Goal: Task Accomplishment & Management: Manage account settings

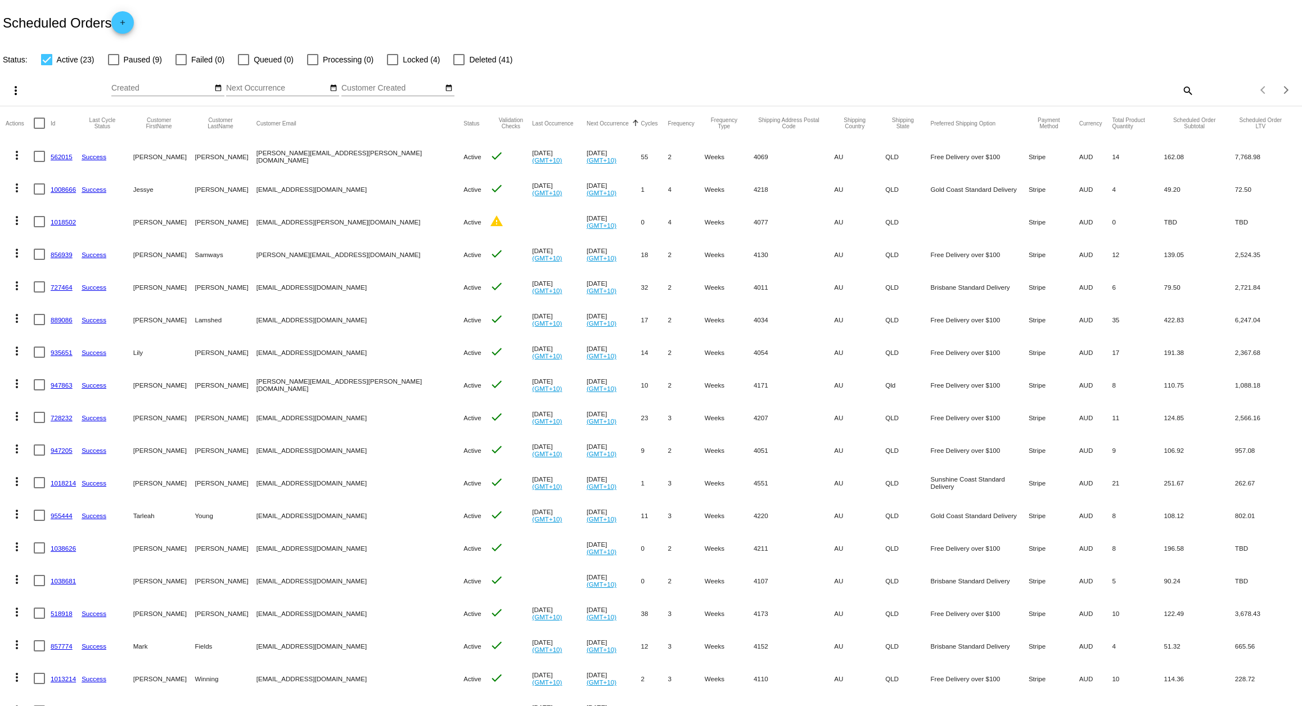
click at [67, 223] on link "1018502" at bounding box center [63, 221] width 25 height 7
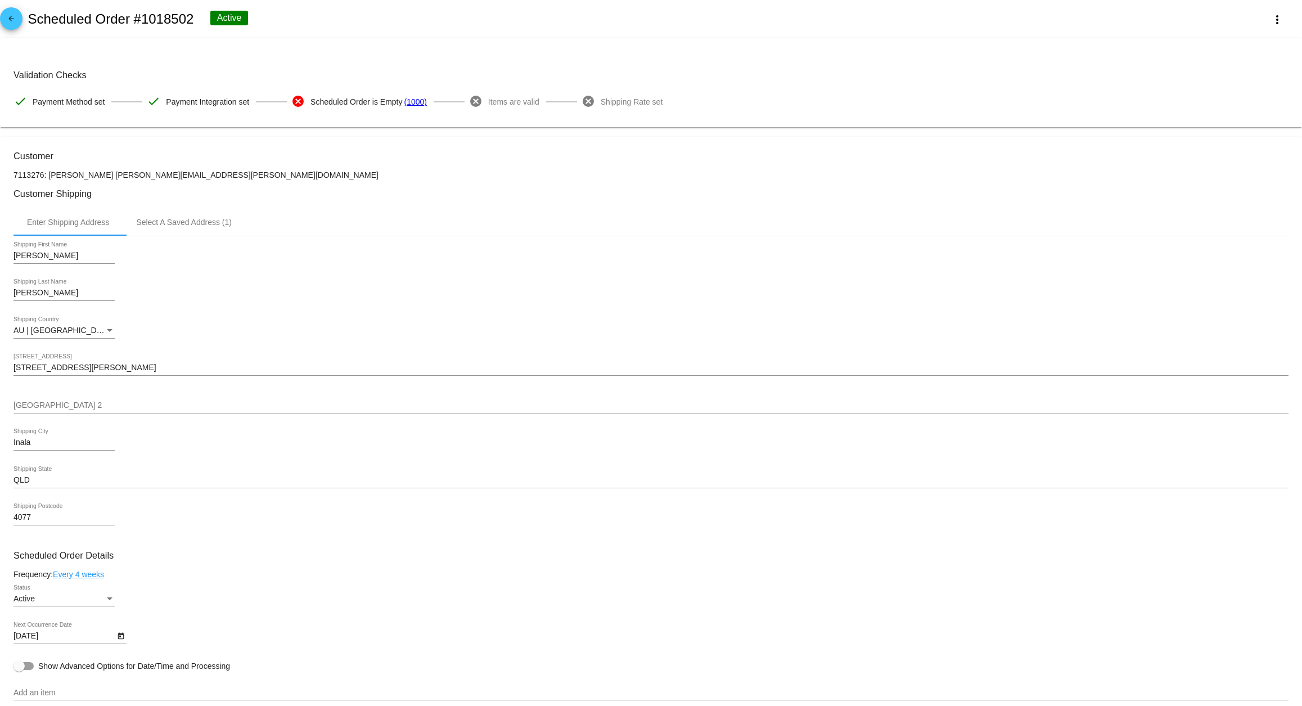
click at [15, 17] on mat-icon "arrow_back" at bounding box center [10, 21] width 13 height 13
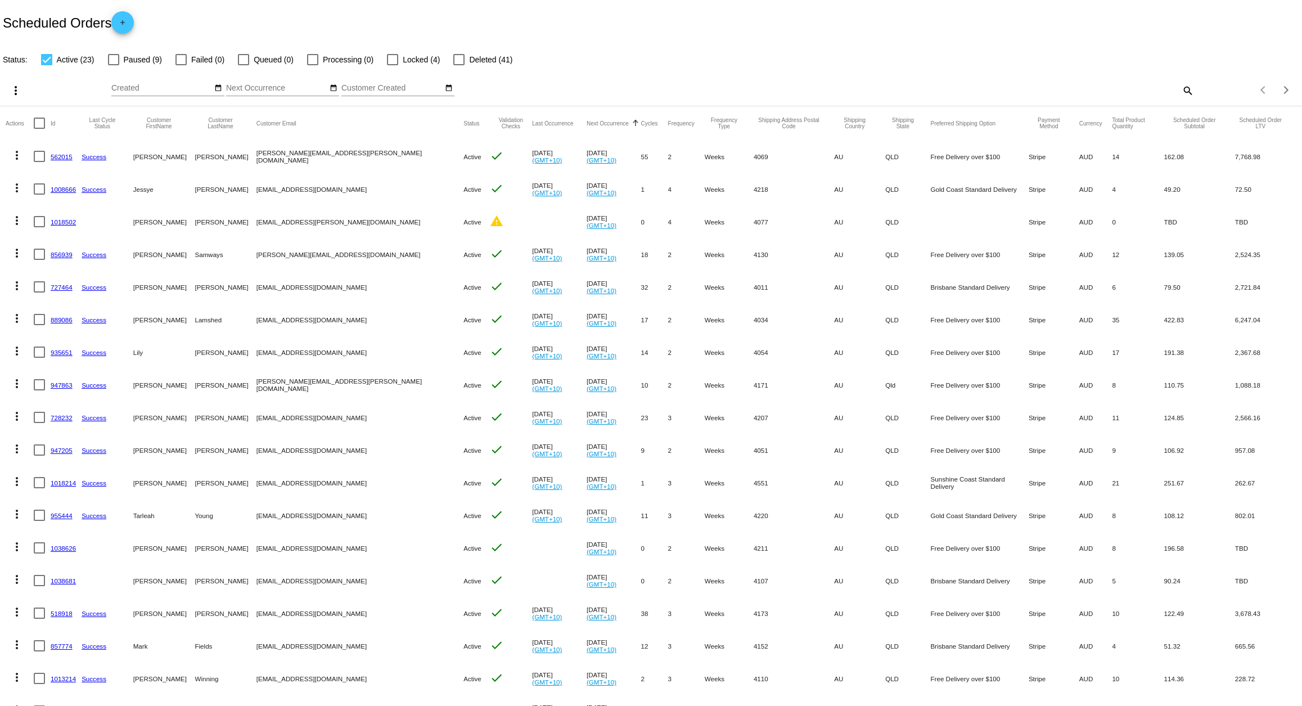
click at [57, 285] on link "727464" at bounding box center [62, 286] width 22 height 7
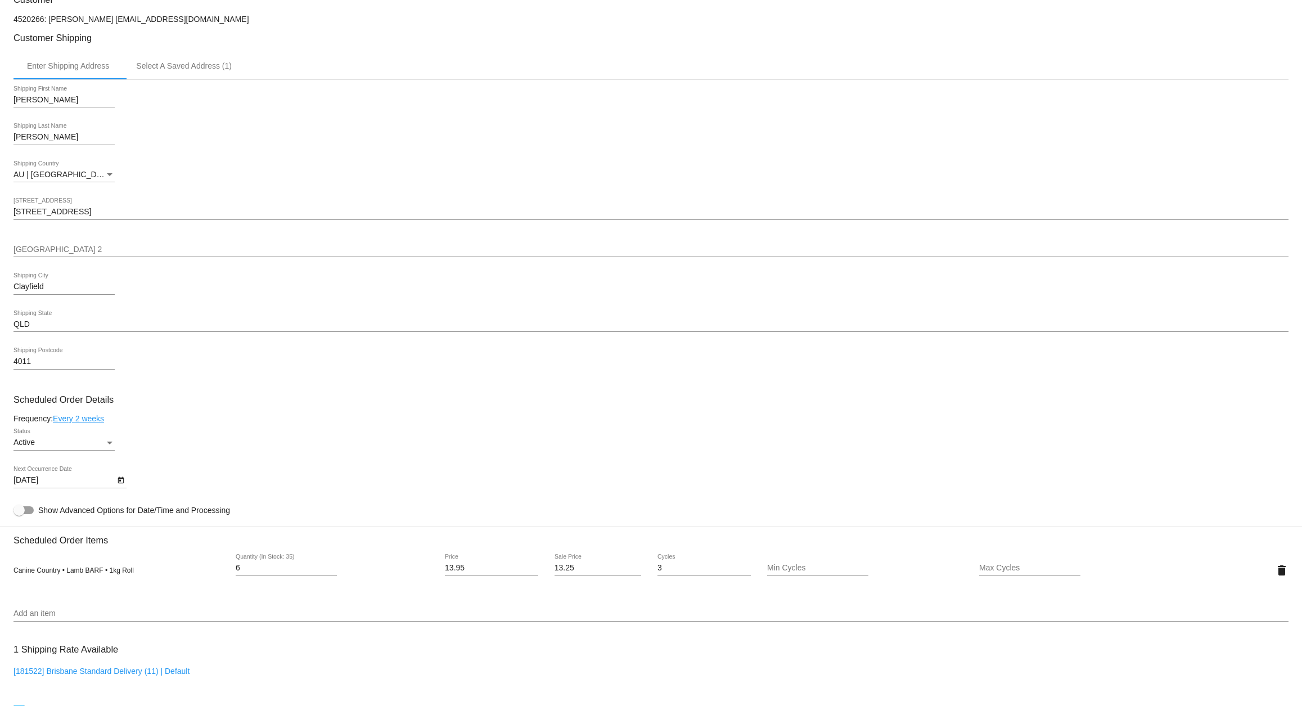
scroll to position [396, 0]
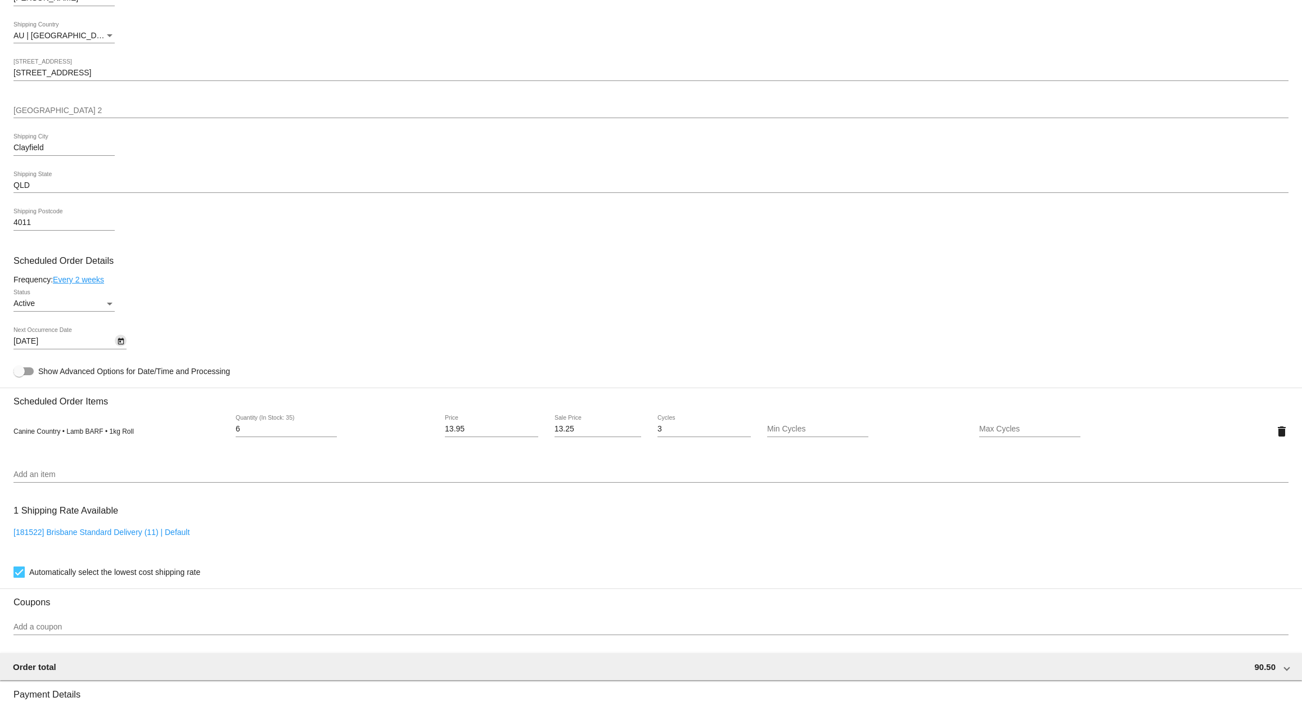
click at [121, 348] on icon "Open calendar" at bounding box center [121, 341] width 8 height 13
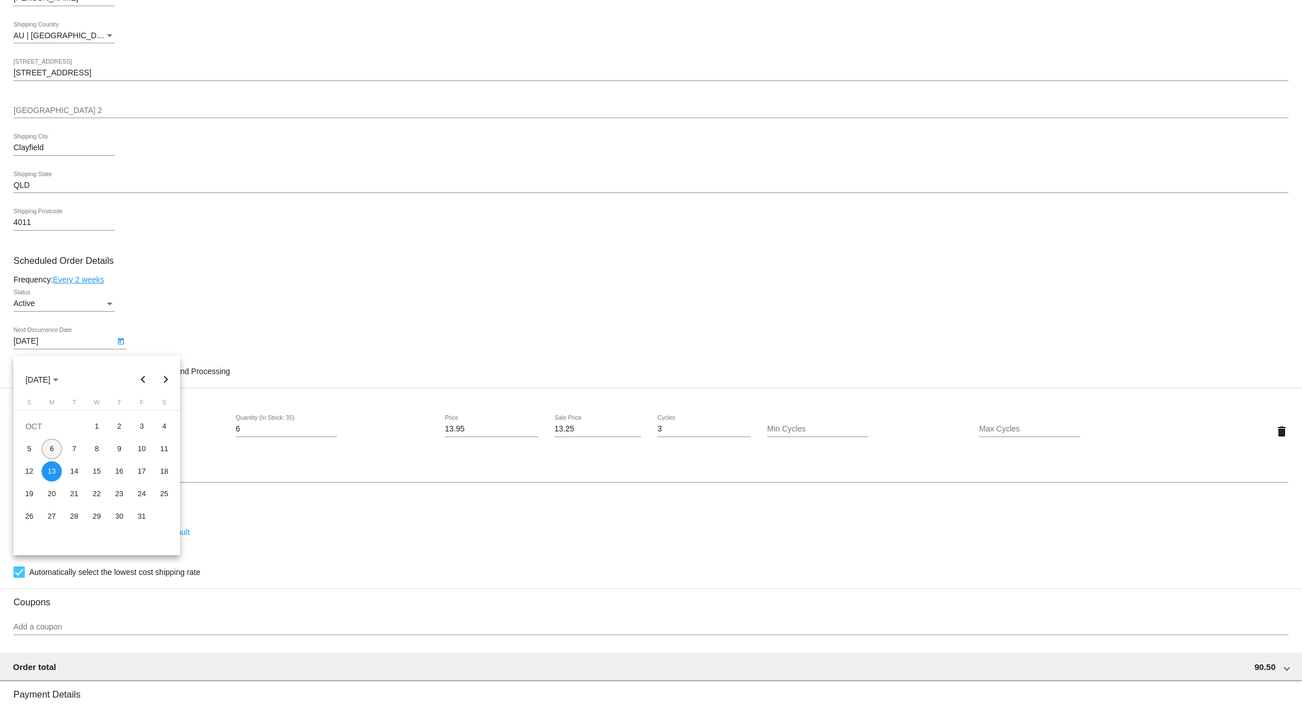
click at [53, 453] on div "6" at bounding box center [52, 449] width 20 height 20
type input "[DATE]"
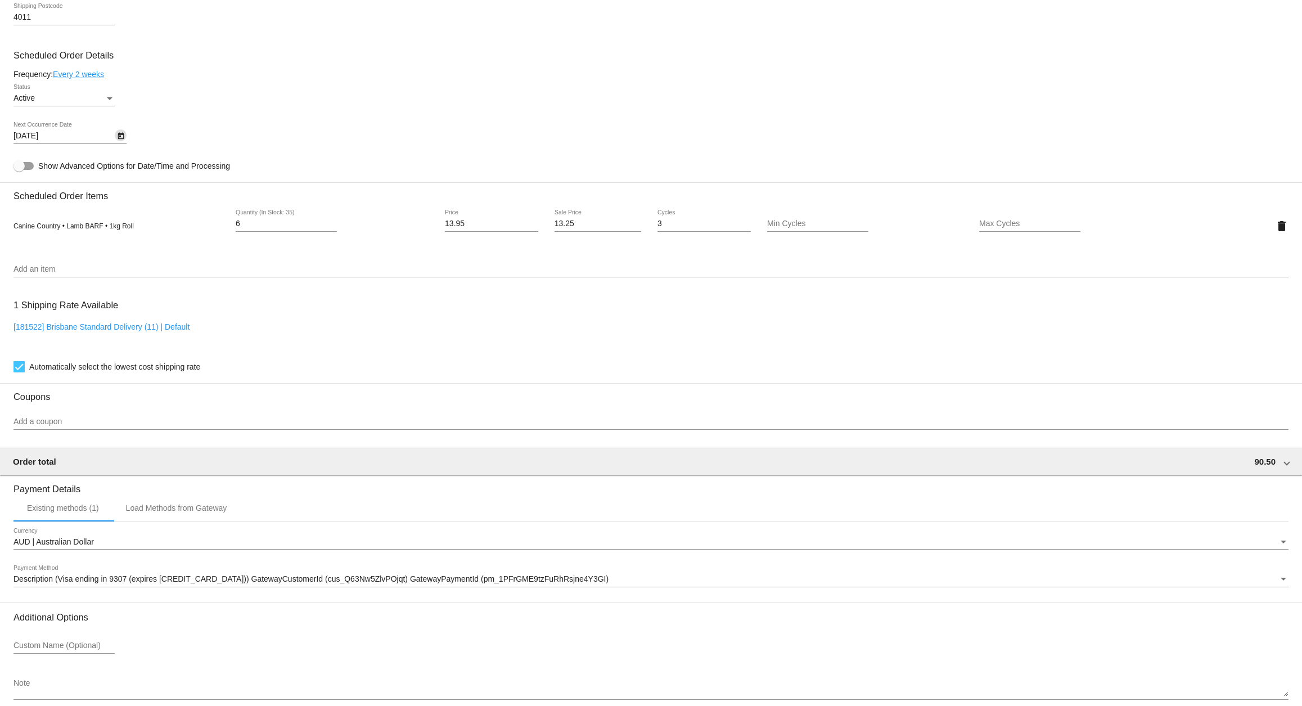
scroll to position [667, 0]
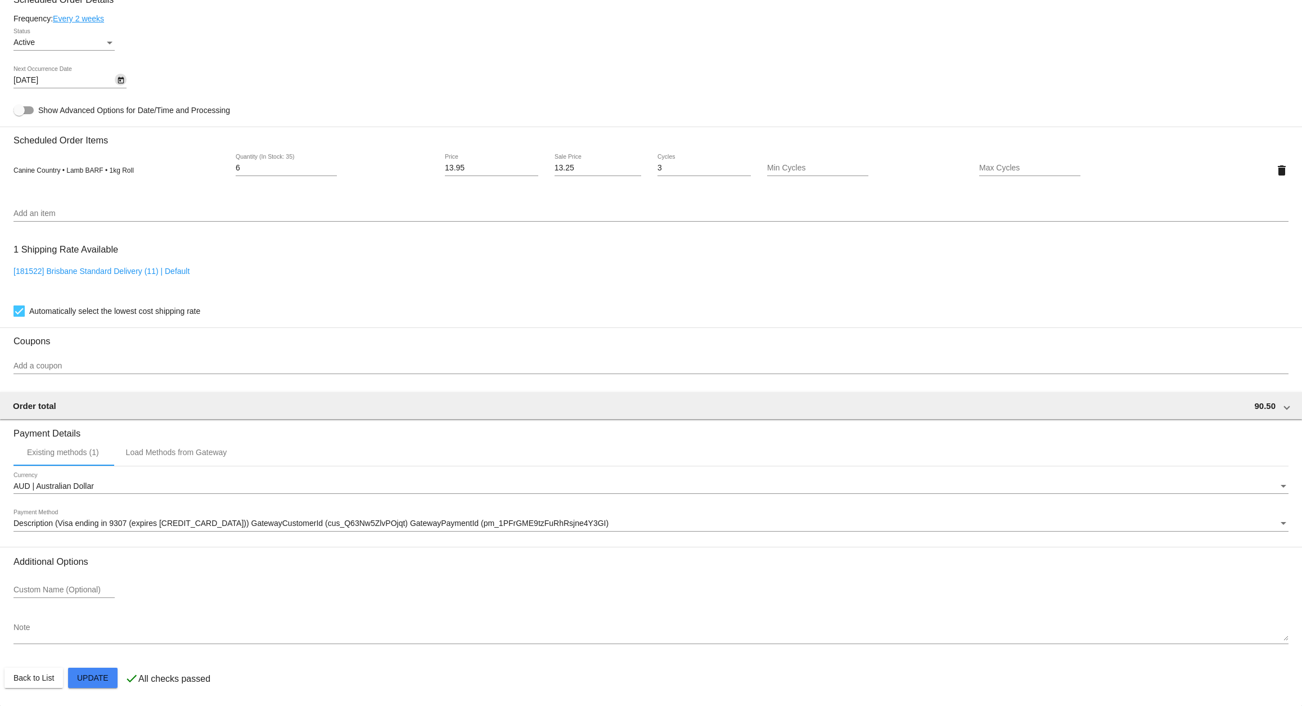
click at [93, 673] on mat-card "Customer 4520266: [PERSON_NAME] [EMAIL_ADDRESS][DOMAIN_NAME] Customer Shipping …" at bounding box center [651, 143] width 1302 height 1125
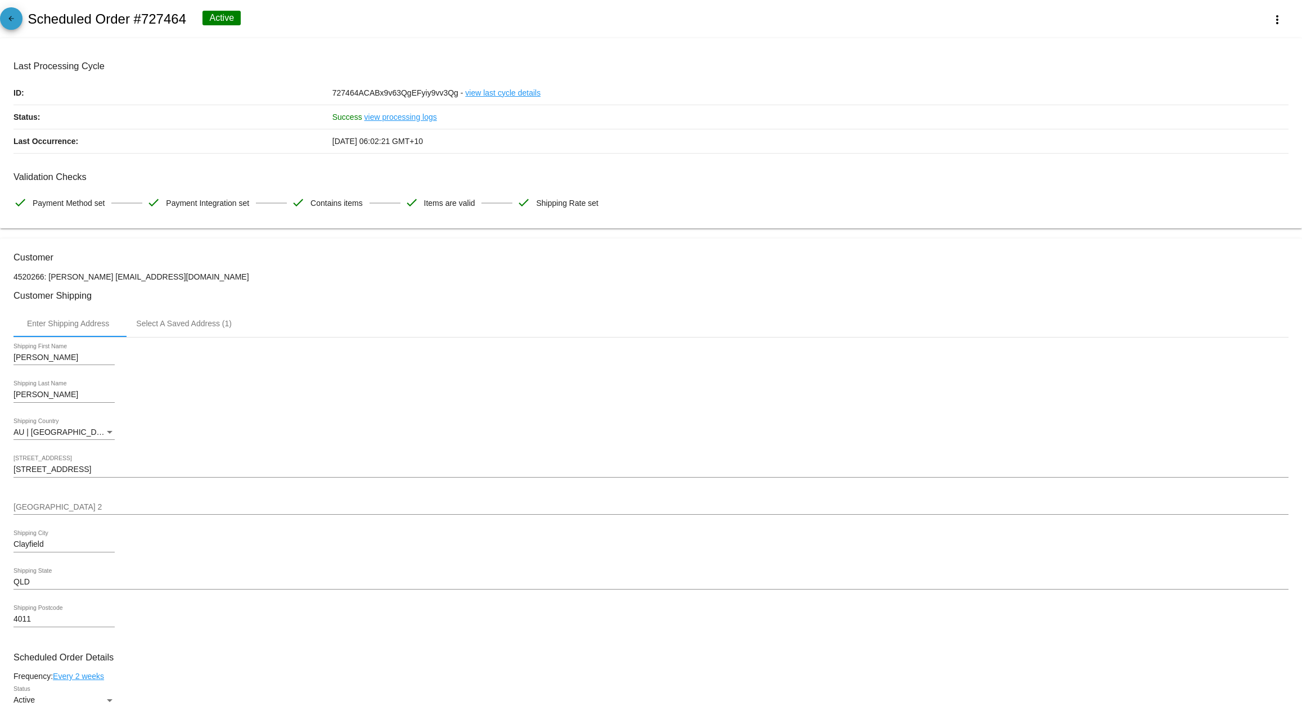
click at [7, 19] on mat-icon "arrow_back" at bounding box center [10, 21] width 13 height 13
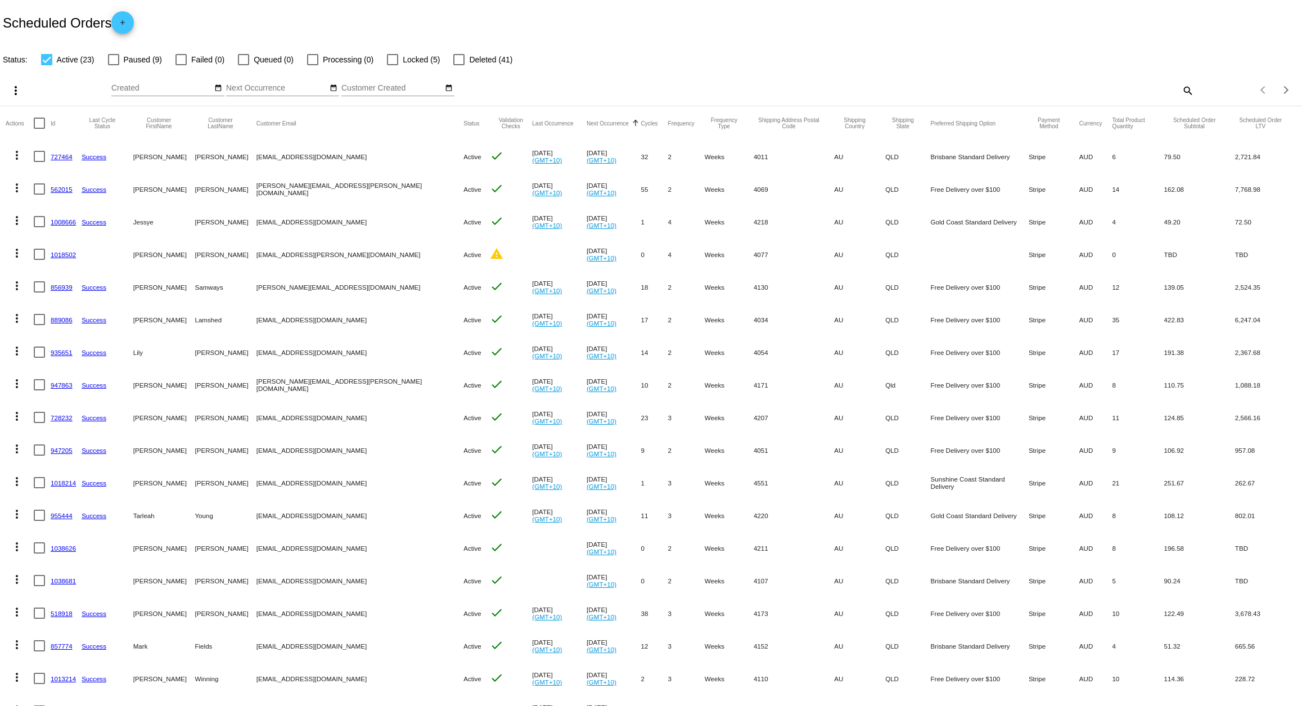
click at [62, 157] on link "727464" at bounding box center [62, 156] width 22 height 7
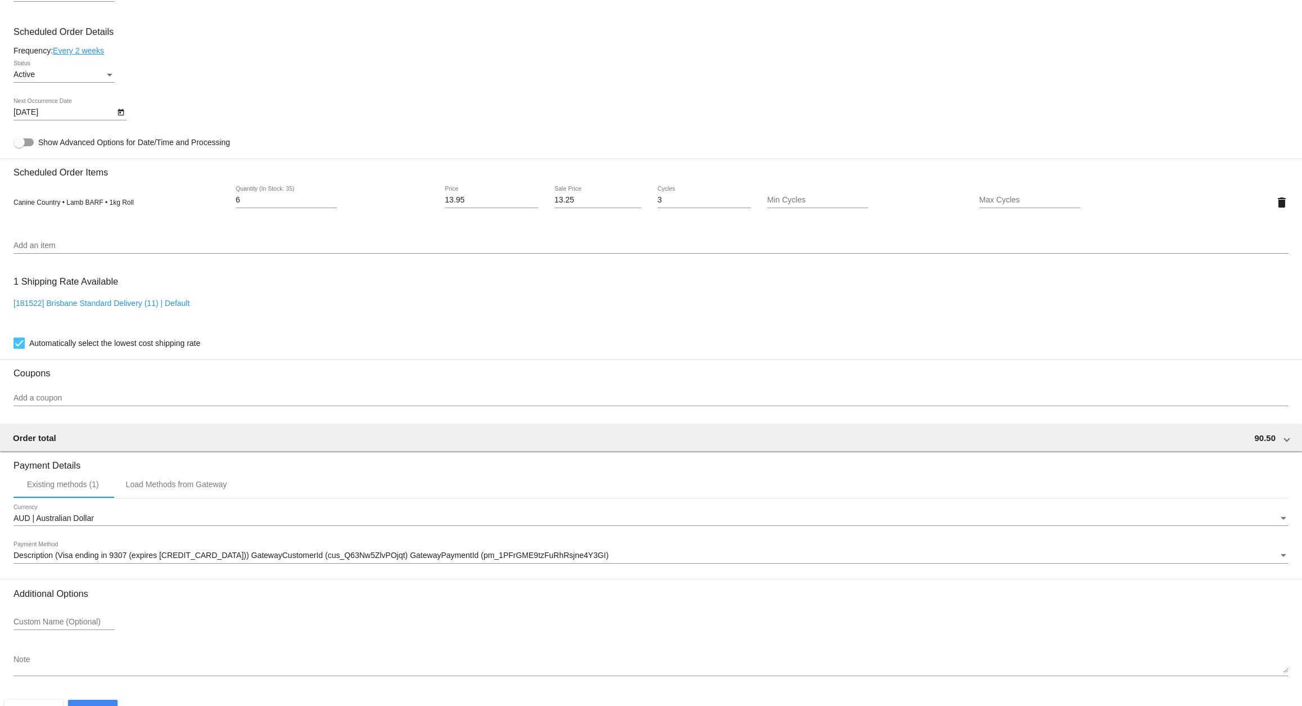
scroll to position [592, 0]
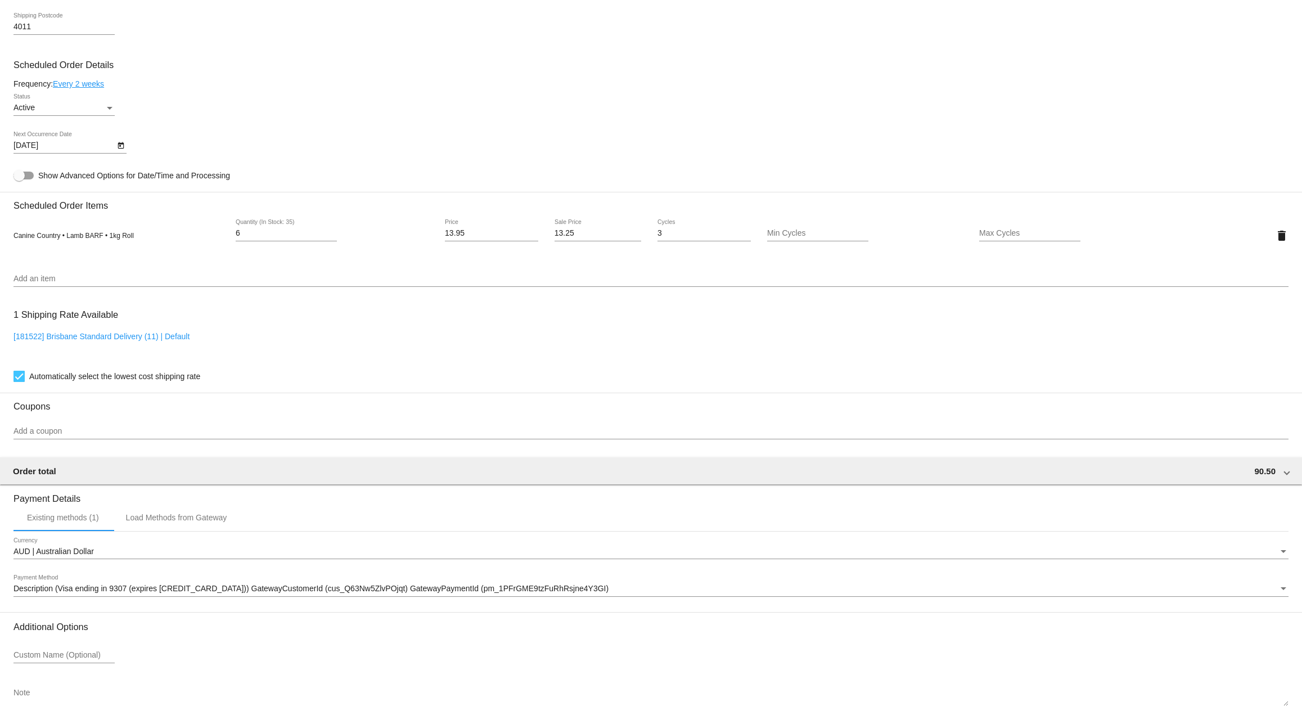
click at [120, 149] on icon "Open calendar" at bounding box center [121, 145] width 6 height 7
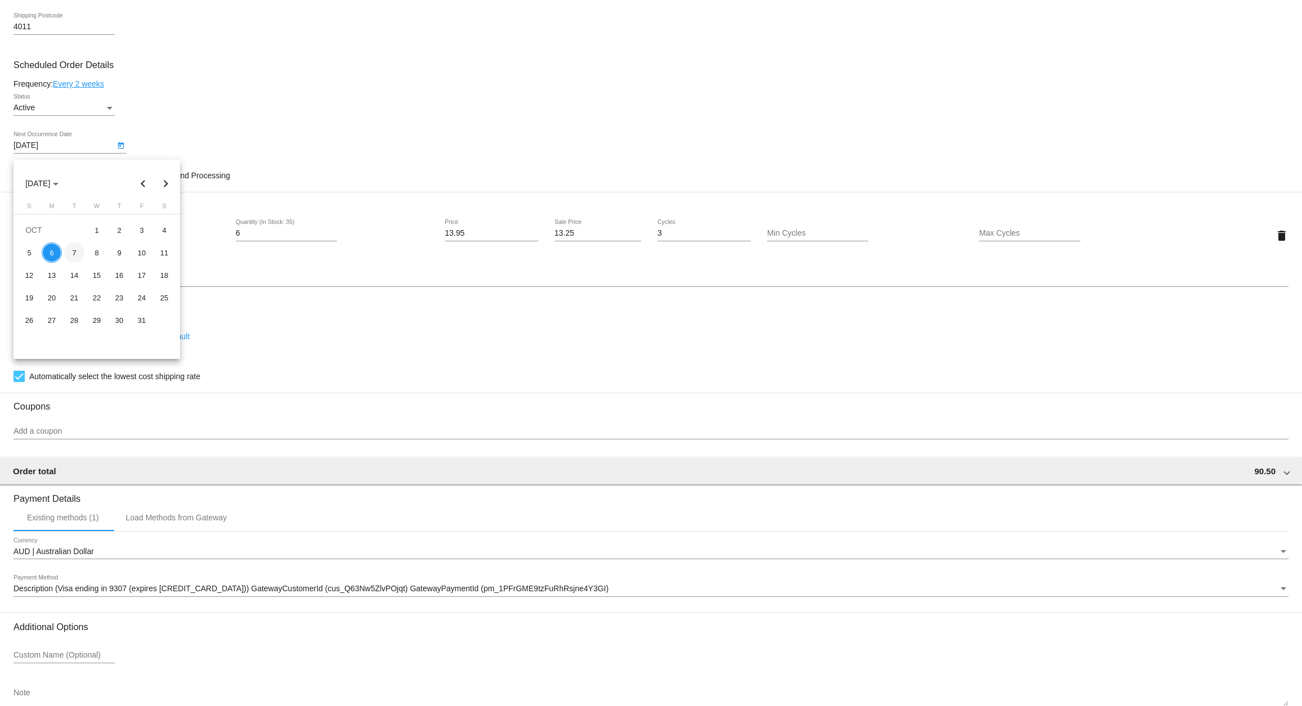
click at [74, 258] on div "7" at bounding box center [74, 252] width 20 height 20
type input "[DATE]"
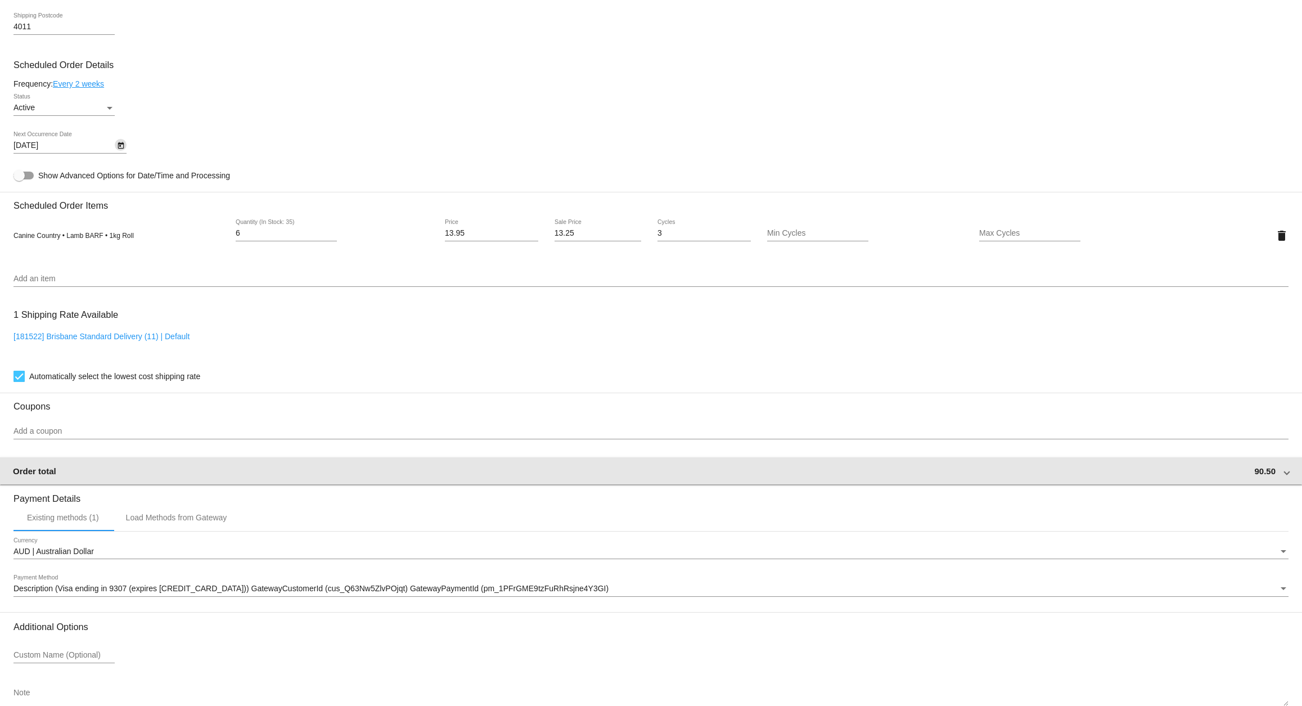
scroll to position [667, 0]
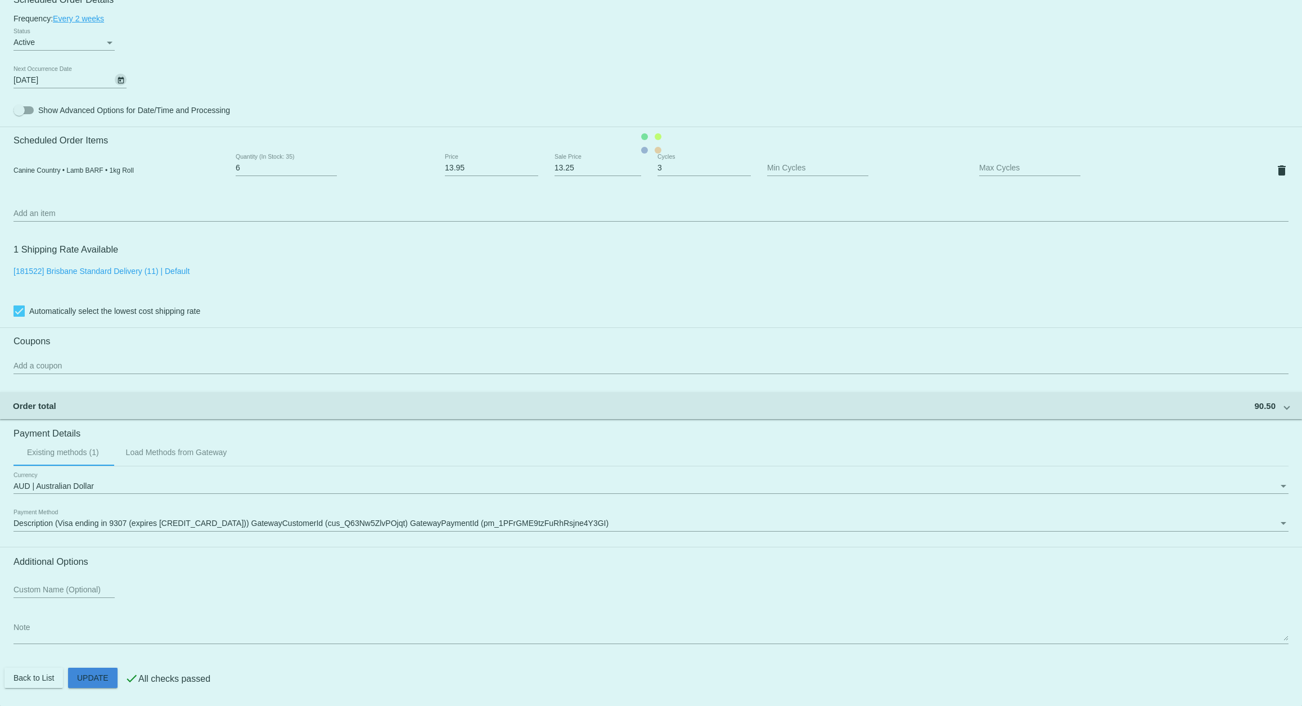
click at [102, 676] on mat-card "Customer 4520266: [PERSON_NAME] [EMAIL_ADDRESS][DOMAIN_NAME] Customer Shipping …" at bounding box center [651, 143] width 1302 height 1125
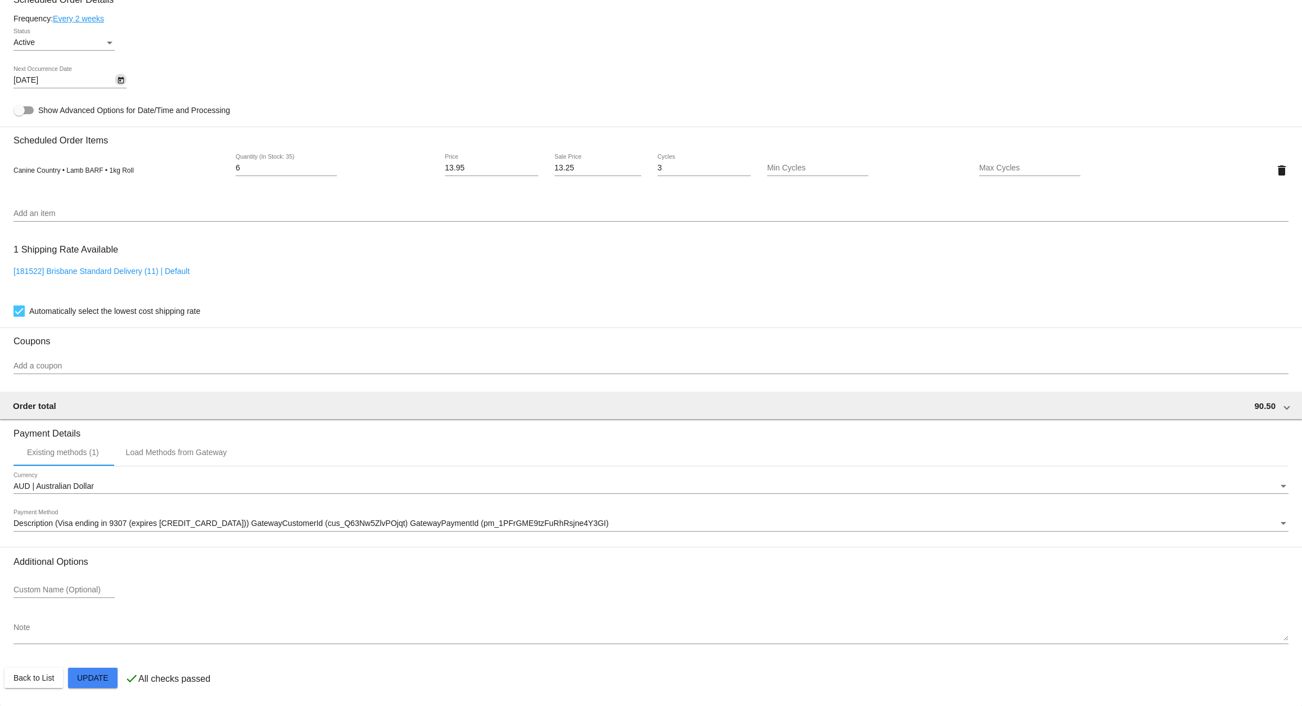
click at [103, 673] on mat-card "Customer 4520266: [PERSON_NAME] [EMAIL_ADDRESS][DOMAIN_NAME] Customer Shipping …" at bounding box center [651, 143] width 1302 height 1125
